Goal: Task Accomplishment & Management: Use online tool/utility

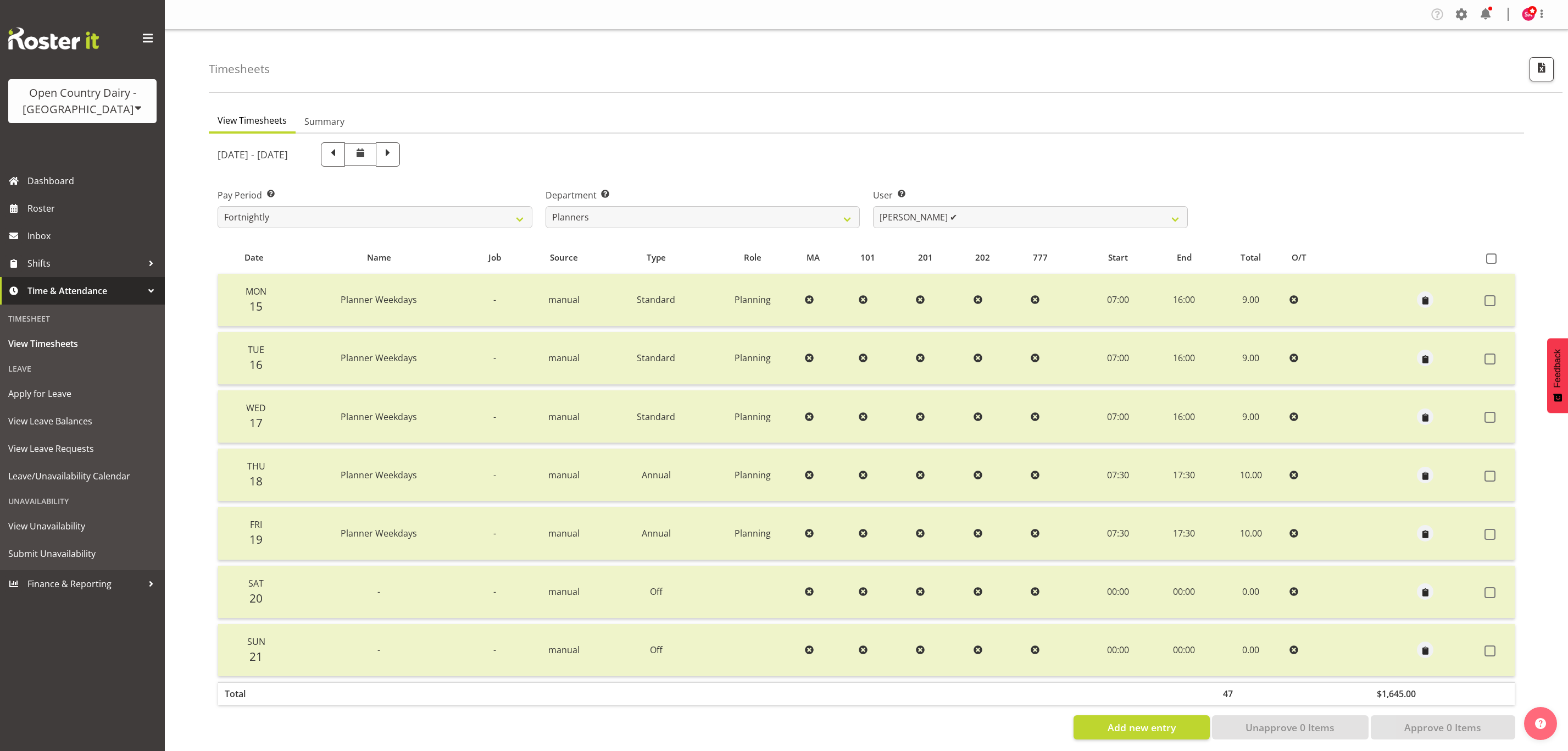
select select "697"
select select "7450"
click at [54, 206] on span "Roster" at bounding box center [93, 208] width 132 height 16
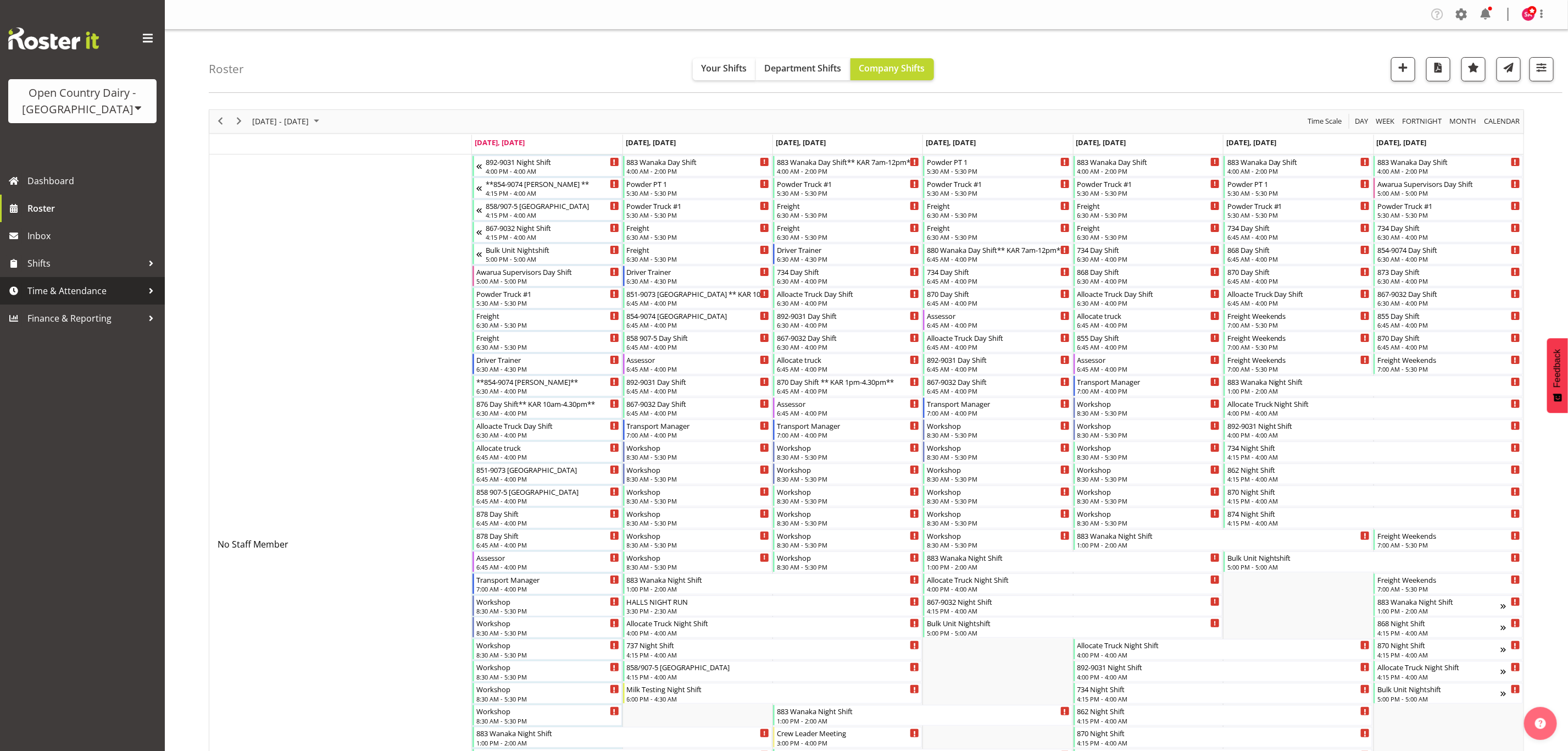
click at [86, 295] on span "Time & Attendance" at bounding box center [85, 291] width 116 height 16
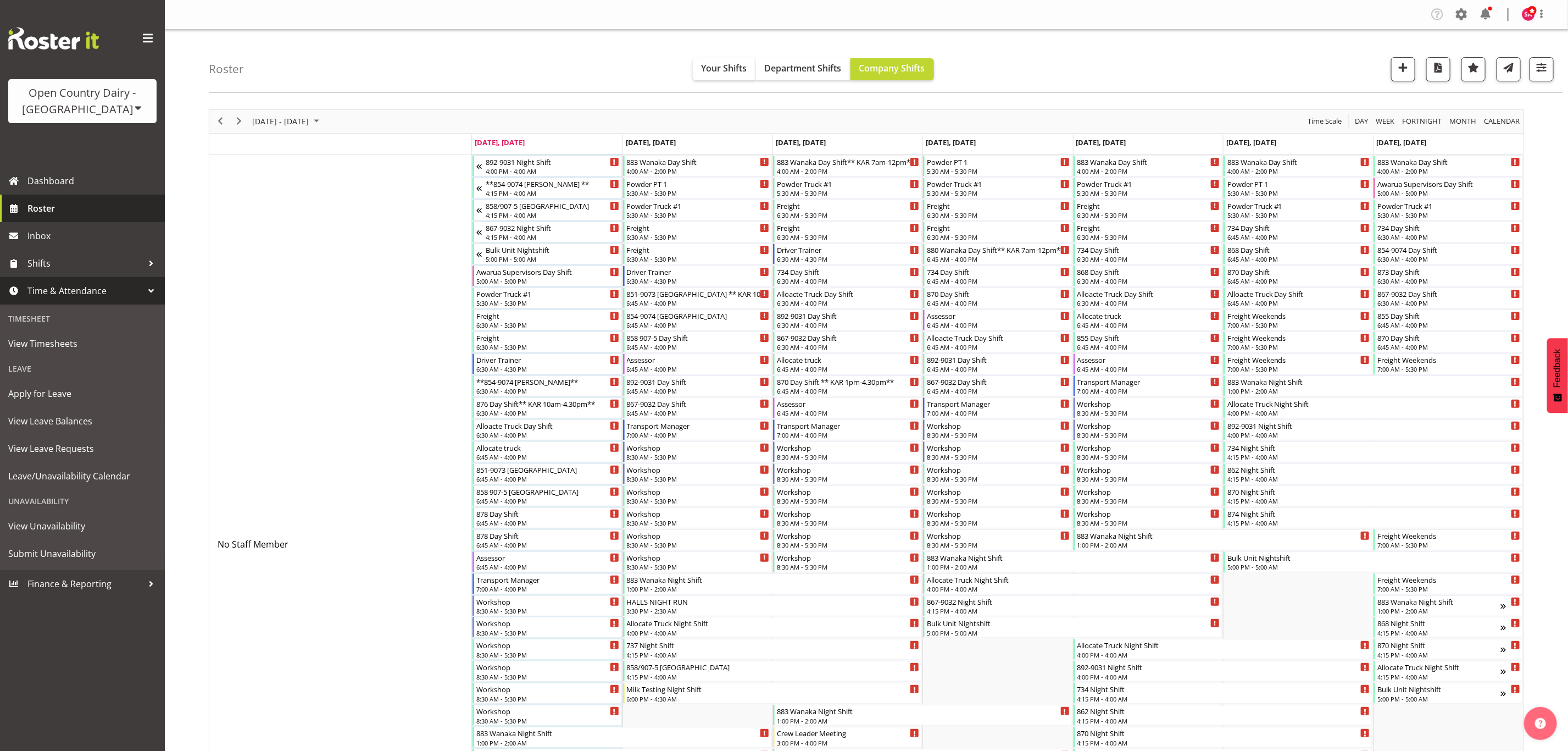
click at [63, 210] on span "Roster" at bounding box center [93, 208] width 132 height 16
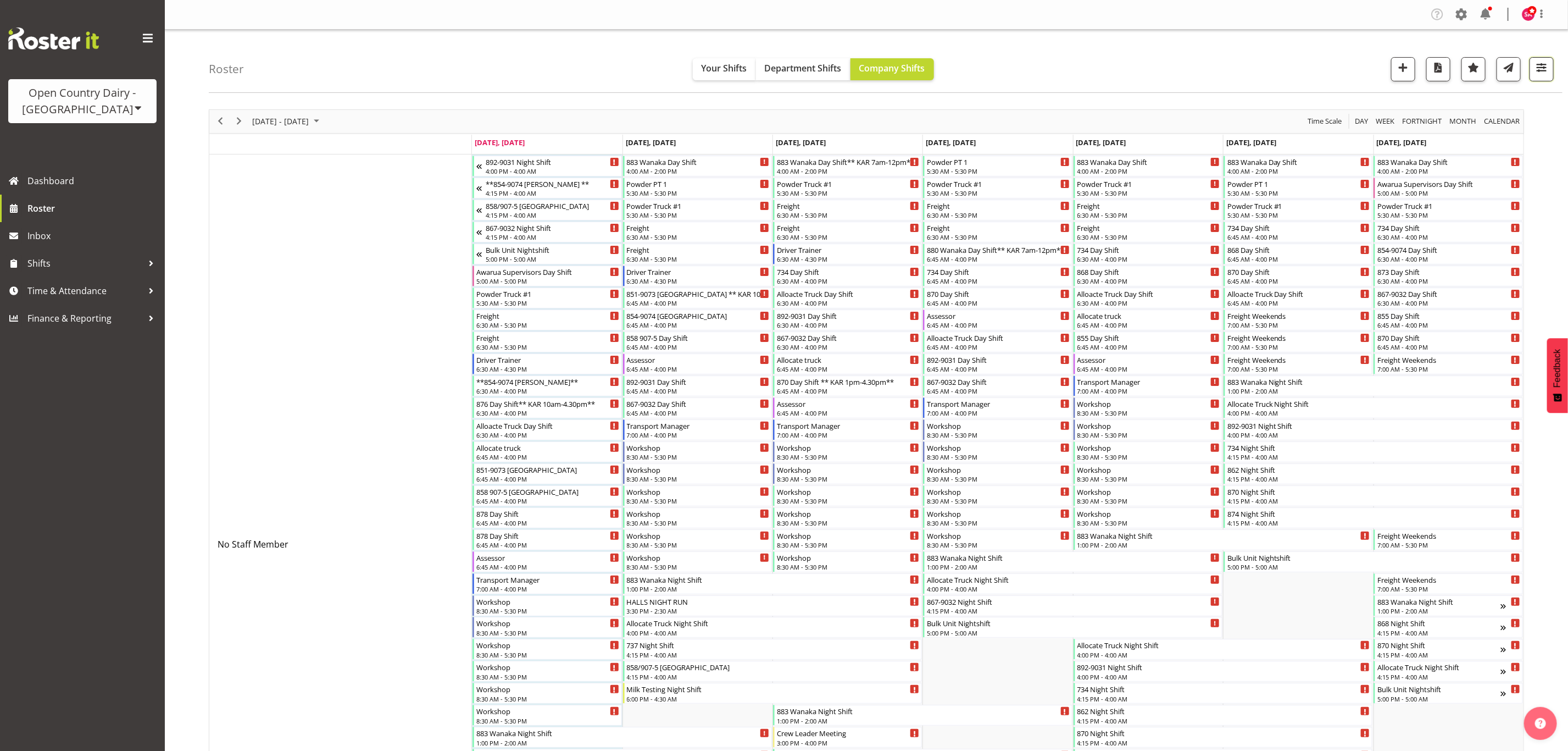
click at [1544, 70] on span "button" at bounding box center [1541, 67] width 14 height 14
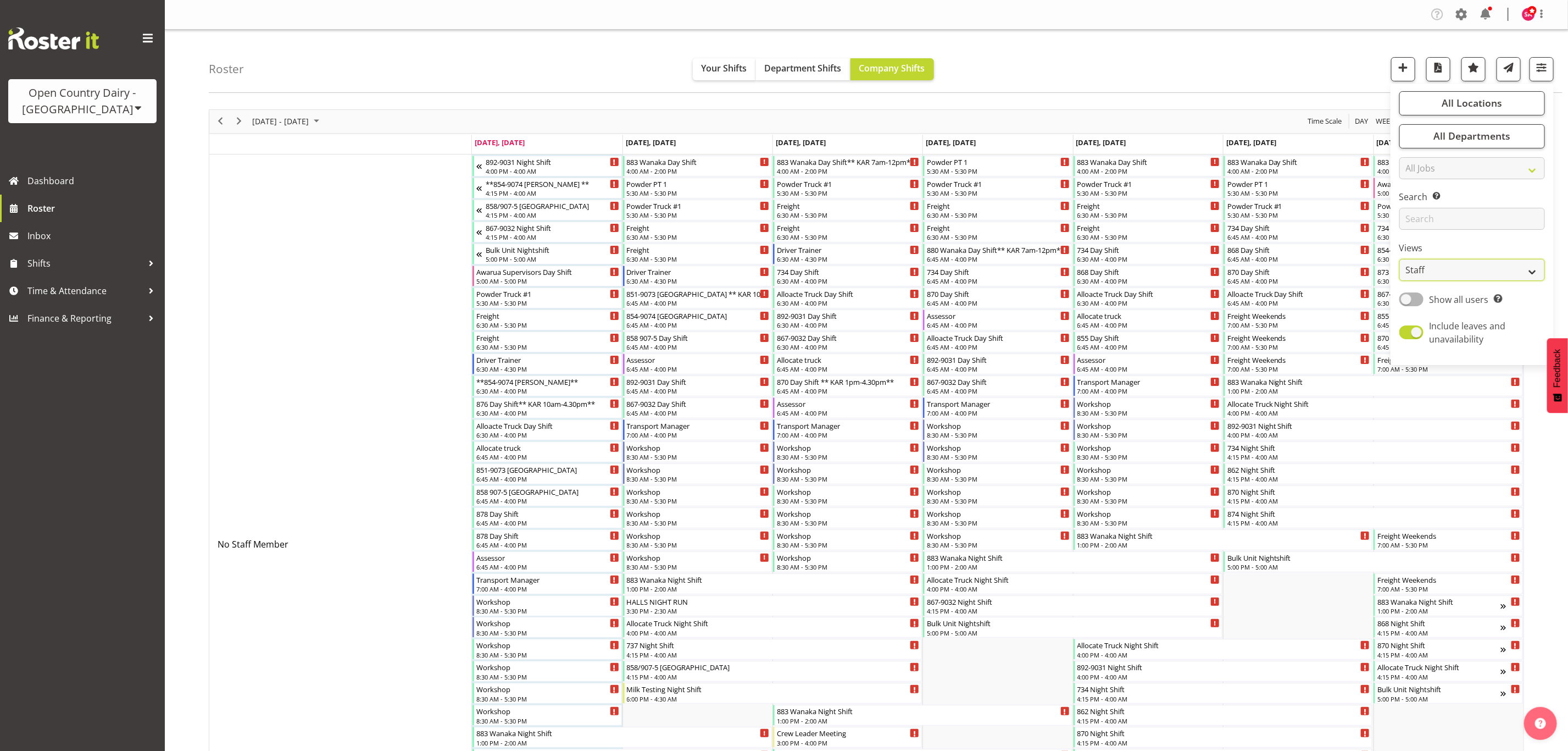
click at [1441, 268] on select "Staff Role Shift - Horizontal Shift - Vertical Staff - Location" at bounding box center [1472, 270] width 145 height 22
select select "shift"
click at [1399, 259] on select "Staff Role Shift - Horizontal Shift - Vertical Staff - Location" at bounding box center [1472, 270] width 145 height 22
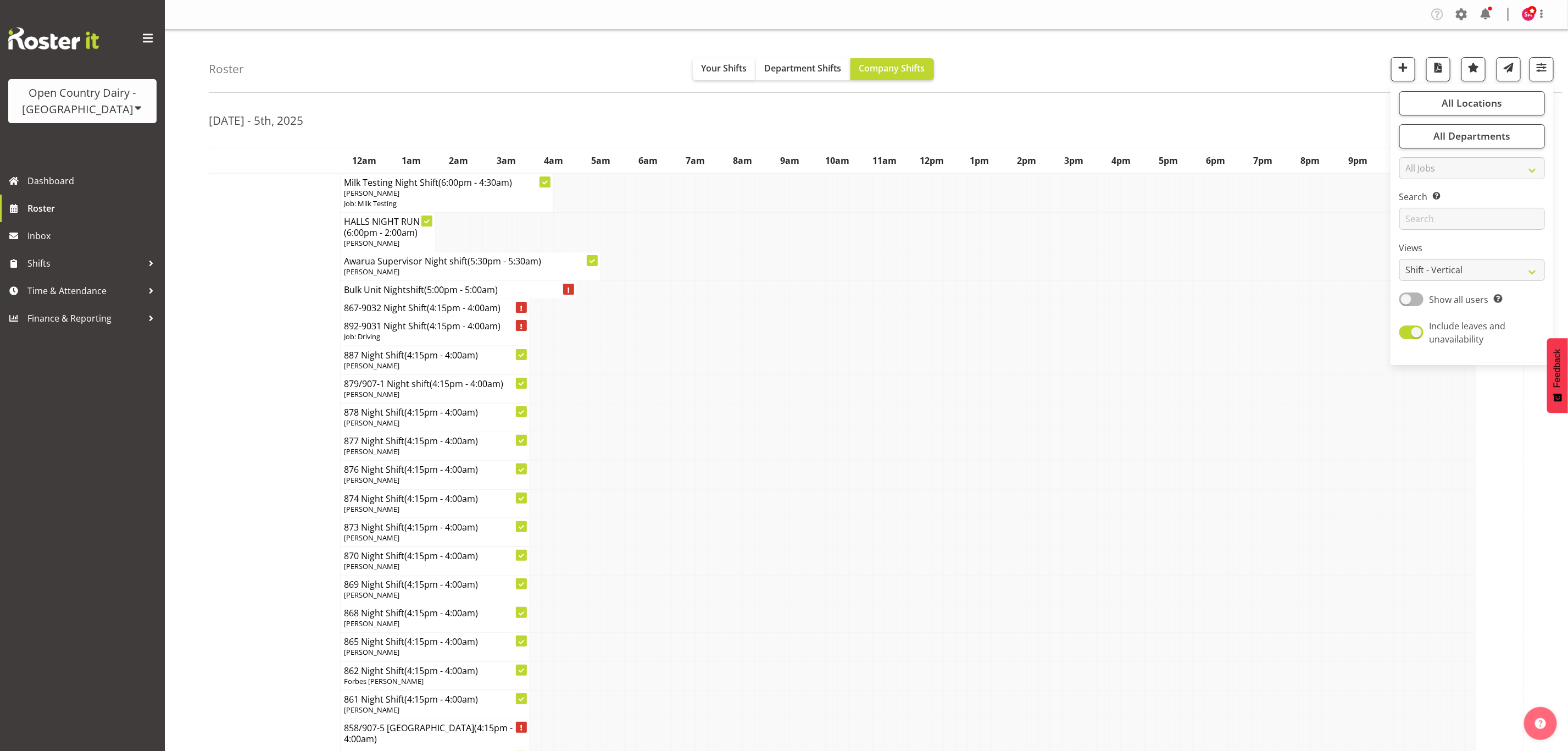
click at [819, 397] on td at bounding box center [820, 389] width 12 height 29
click at [1491, 121] on span "button" at bounding box center [1493, 119] width 13 height 13
